Goal: Transaction & Acquisition: Purchase product/service

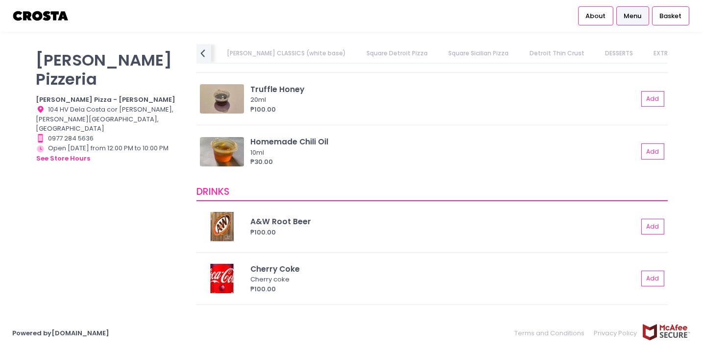
scroll to position [2009, 0]
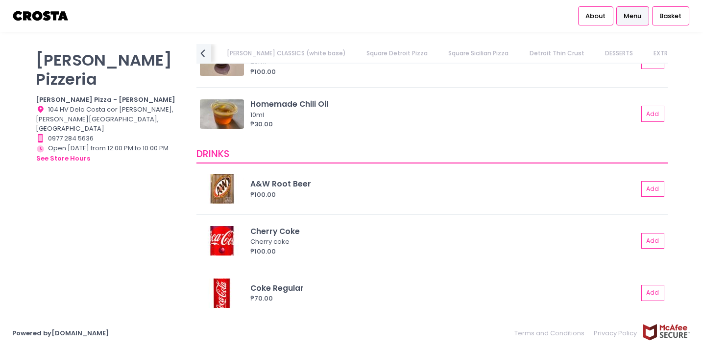
click at [58, 23] on img at bounding box center [40, 15] width 57 height 17
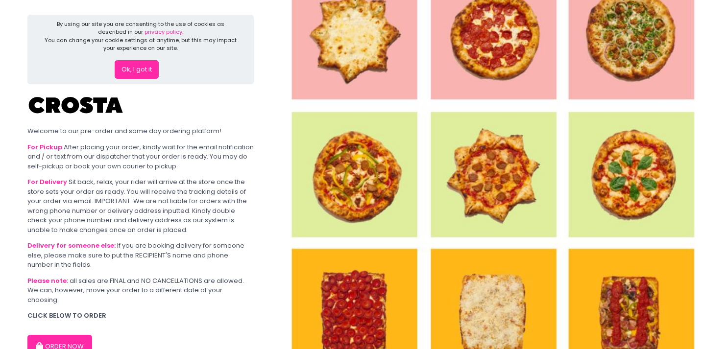
click at [76, 335] on button "ORDER NOW" at bounding box center [59, 347] width 65 height 24
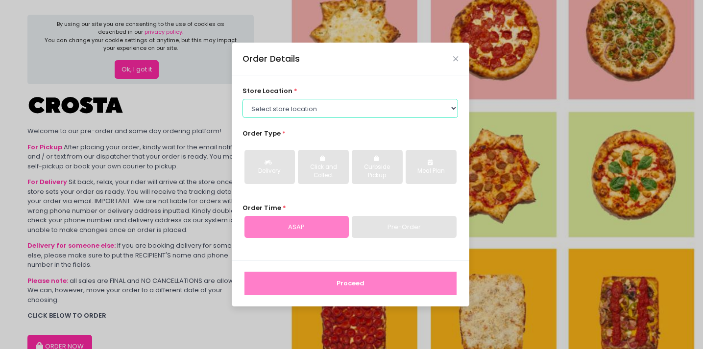
click at [328, 103] on select "Select store location [PERSON_NAME] Pizza - [PERSON_NAME] Pizza - [GEOGRAPHIC_D…" at bounding box center [350, 108] width 216 height 19
select select "65090bae48156caed44a5eb4"
click at [242, 99] on select "Select store location [PERSON_NAME] Pizza - [PERSON_NAME] Pizza - [GEOGRAPHIC_D…" at bounding box center [350, 108] width 216 height 19
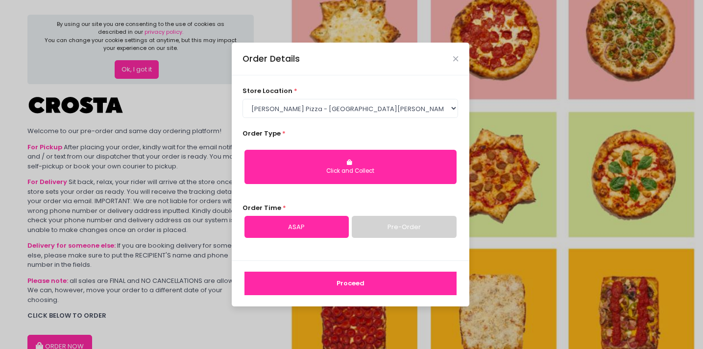
click at [333, 168] on div "Click and Collect" at bounding box center [350, 171] width 198 height 9
click at [321, 232] on link "ASAP" at bounding box center [296, 227] width 104 height 23
click at [357, 288] on button "Proceed" at bounding box center [350, 284] width 212 height 24
